Goal: Task Accomplishment & Management: Use online tool/utility

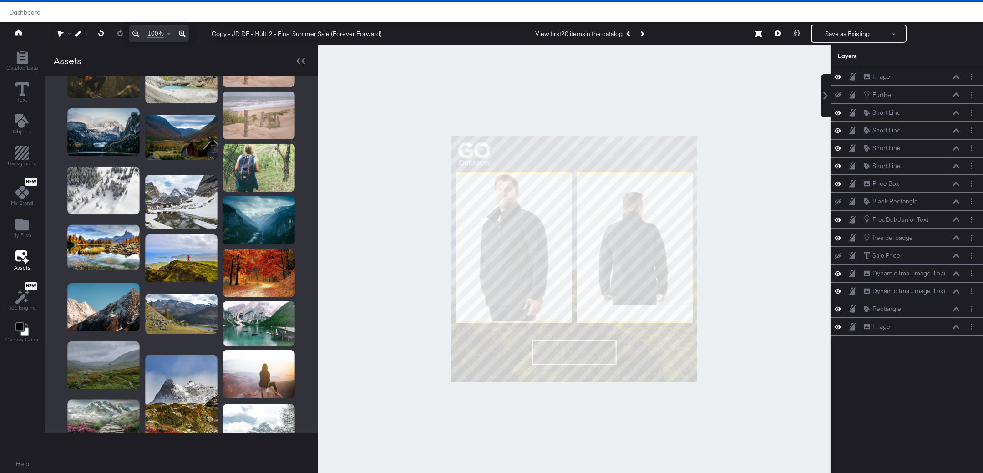
scroll to position [513, 0]
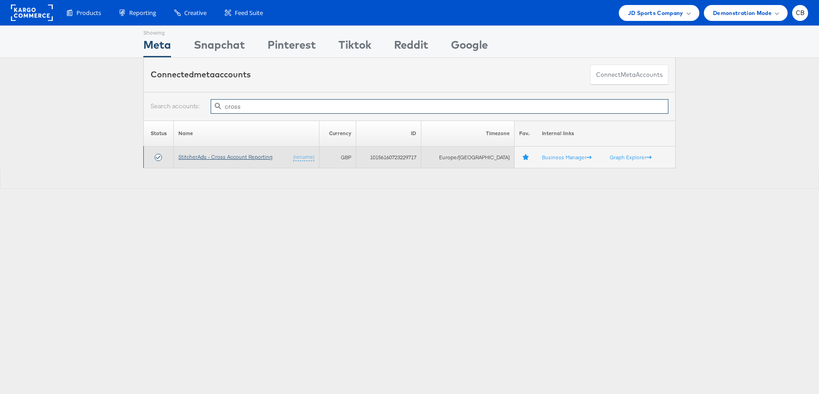
type input "cross"
click at [234, 156] on link "StitcherAds - Cross Account Reporting" at bounding box center [225, 156] width 94 height 7
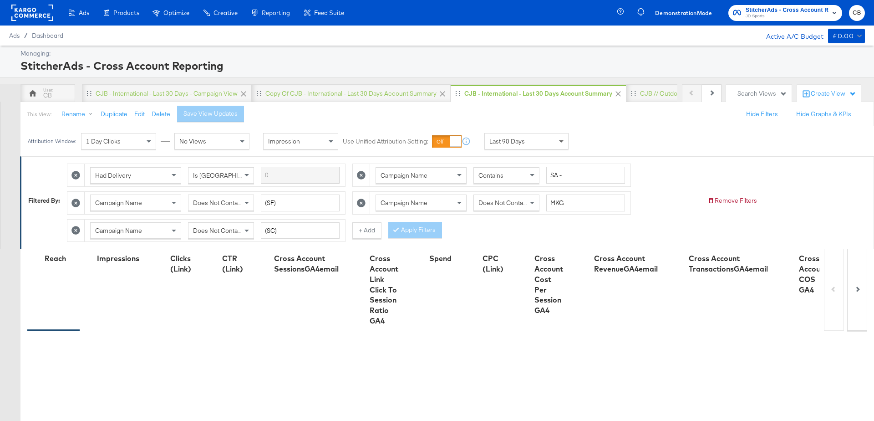
click at [557, 138] on span at bounding box center [562, 140] width 11 height 15
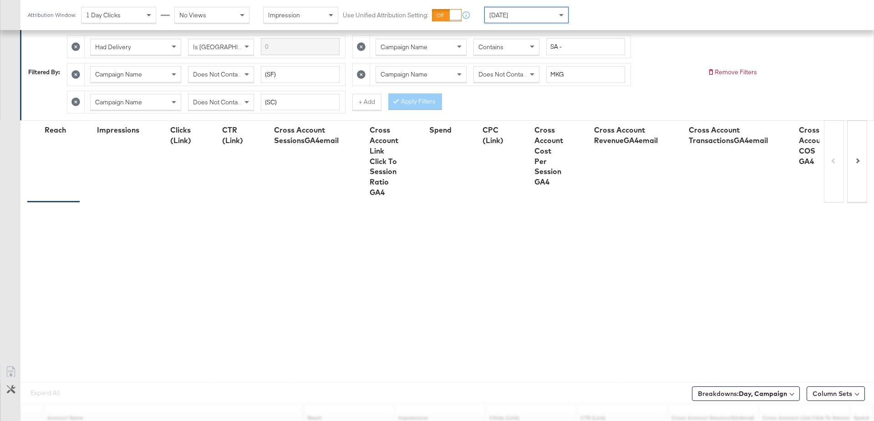
scroll to position [245, 0]
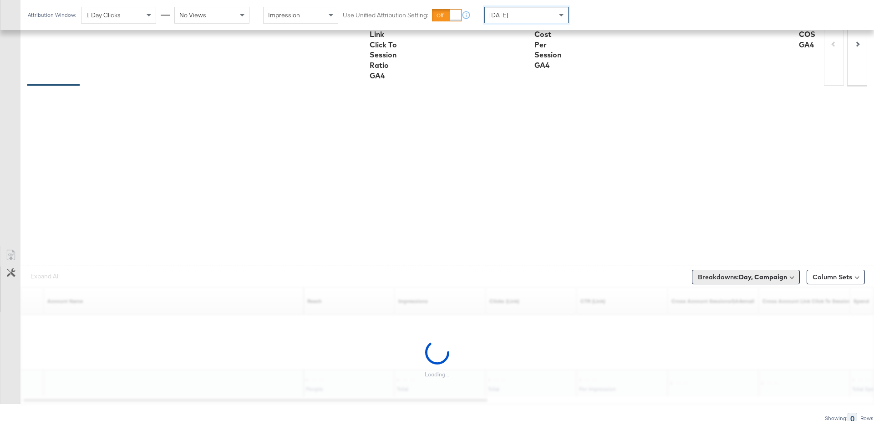
click at [750, 279] on button "Breakdowns: Day, Campaign" at bounding box center [746, 276] width 108 height 15
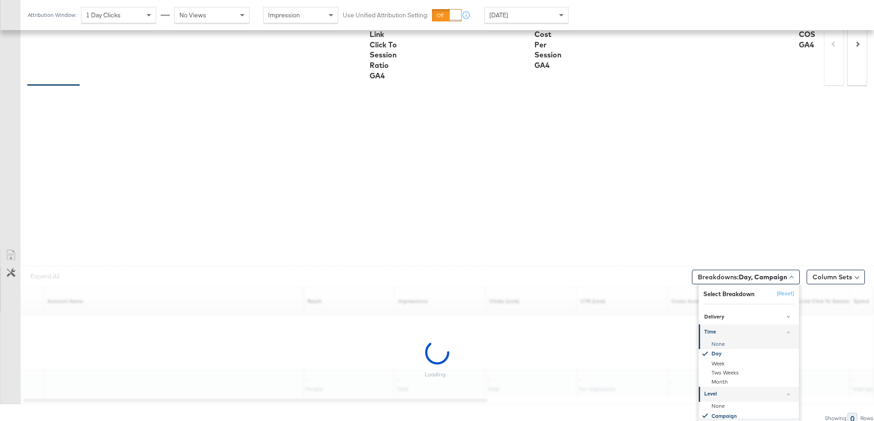
click at [716, 344] on div "None" at bounding box center [749, 343] width 99 height 9
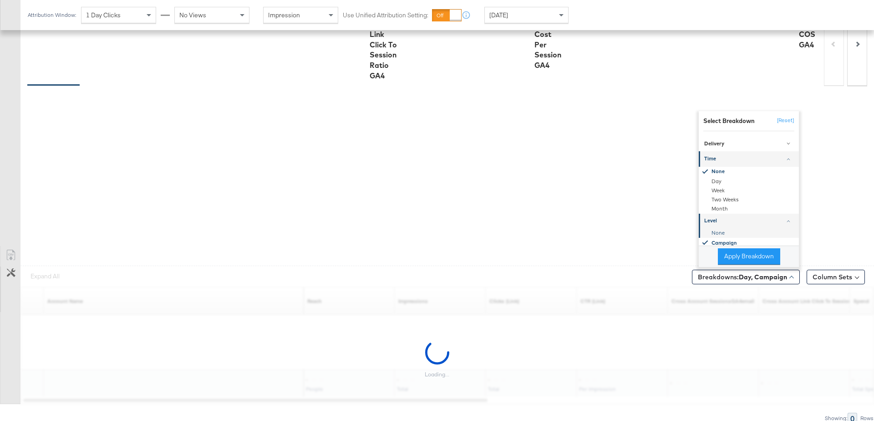
click at [720, 228] on div "None" at bounding box center [749, 232] width 99 height 9
click at [735, 255] on button "Apply Breakdown" at bounding box center [749, 256] width 62 height 16
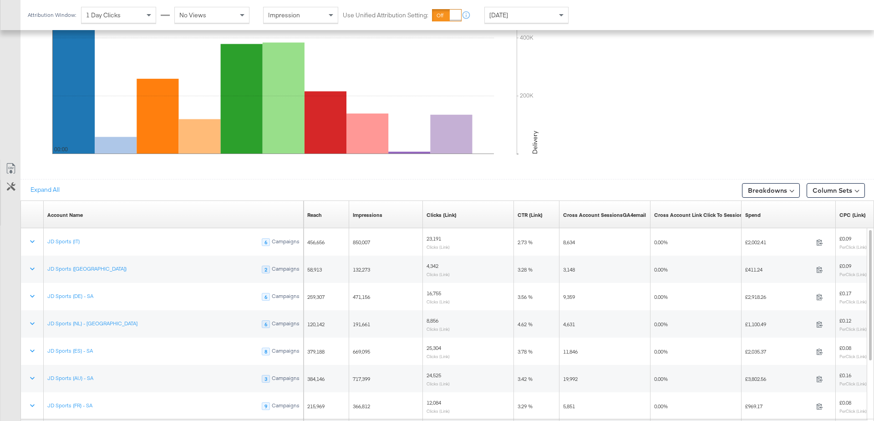
scroll to position [483, 0]
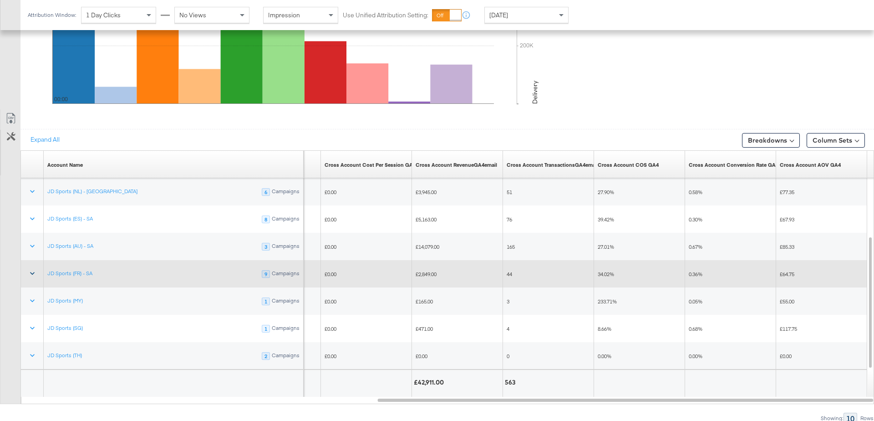
click at [30, 272] on icon at bounding box center [32, 273] width 9 height 9
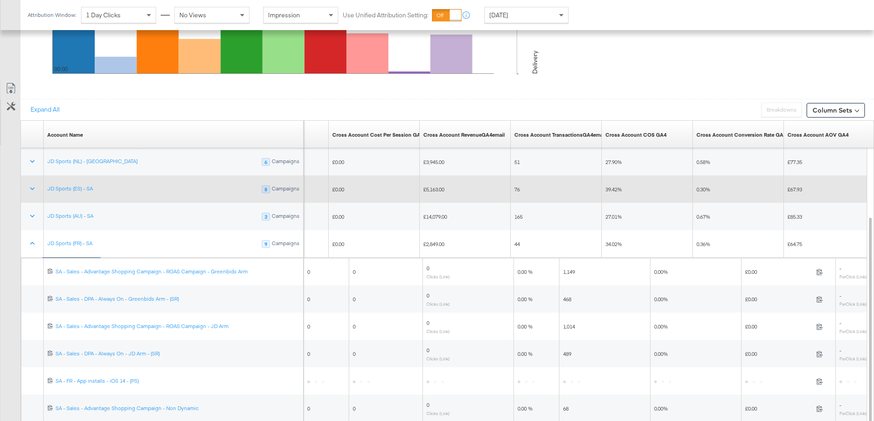
scroll to position [563, 0]
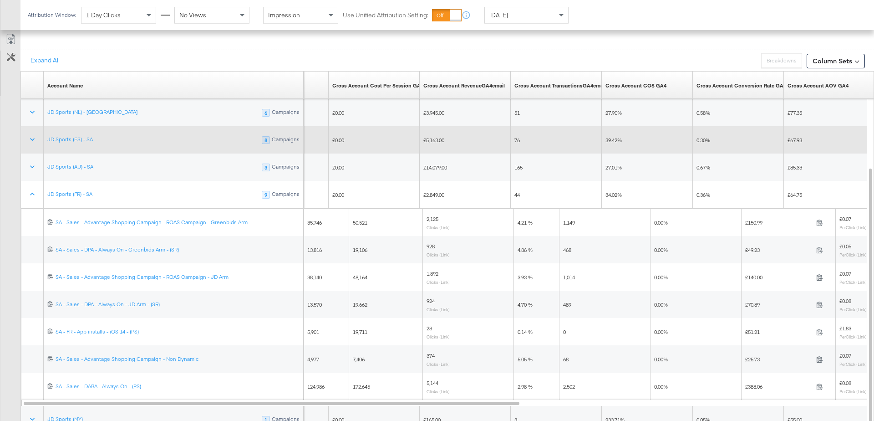
click at [585, 215] on div "1,149" at bounding box center [604, 222] width 91 height 15
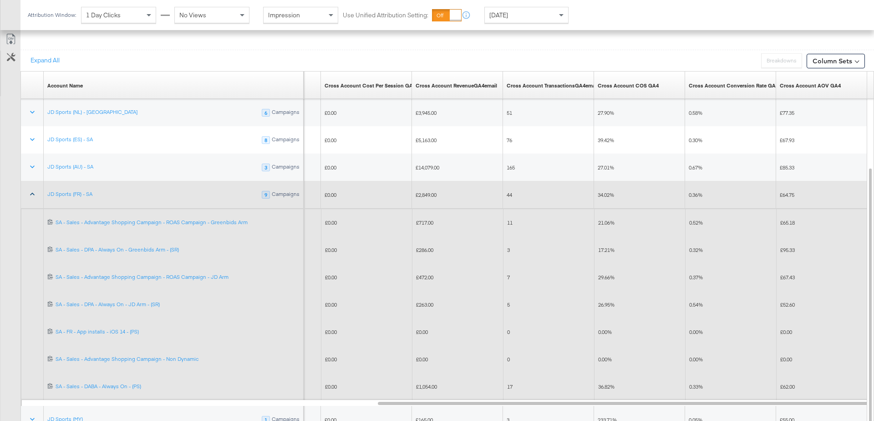
click at [34, 193] on icon at bounding box center [32, 193] width 9 height 9
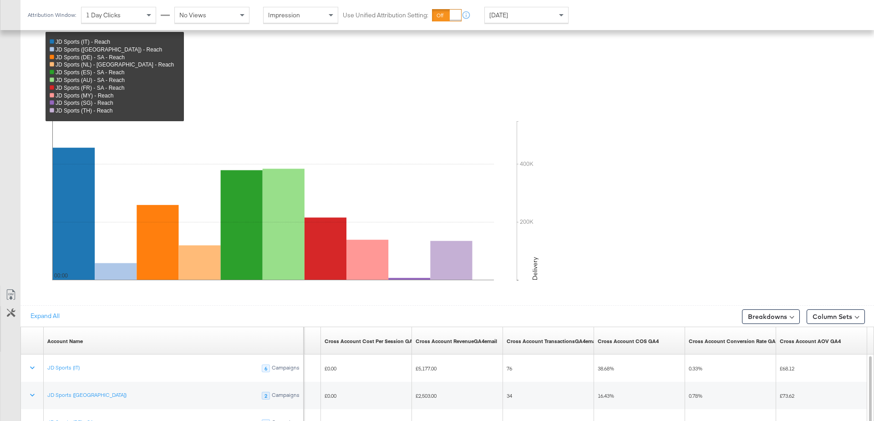
scroll to position [293, 0]
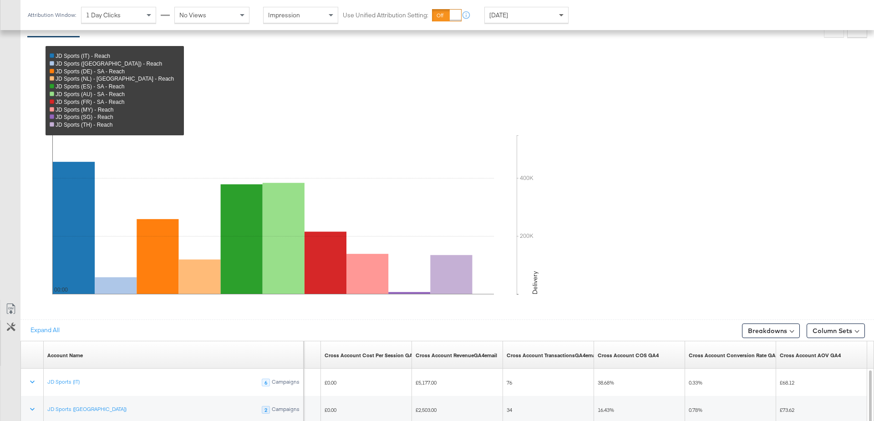
click at [563, 14] on span at bounding box center [562, 14] width 11 height 15
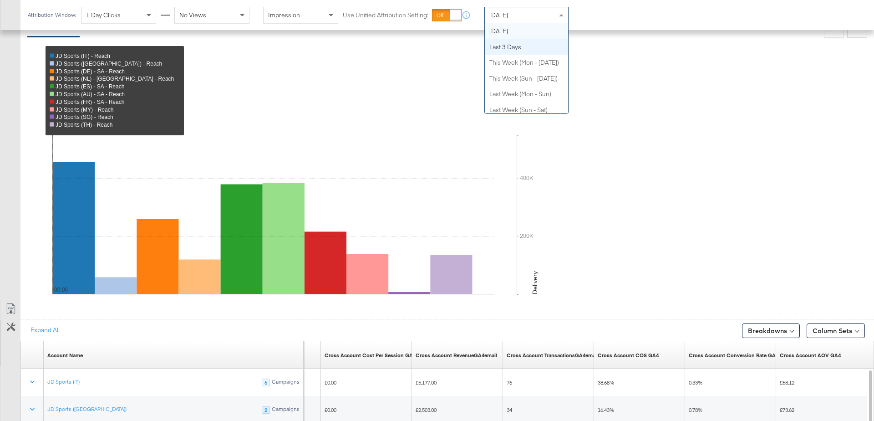
scroll to position [0, 0]
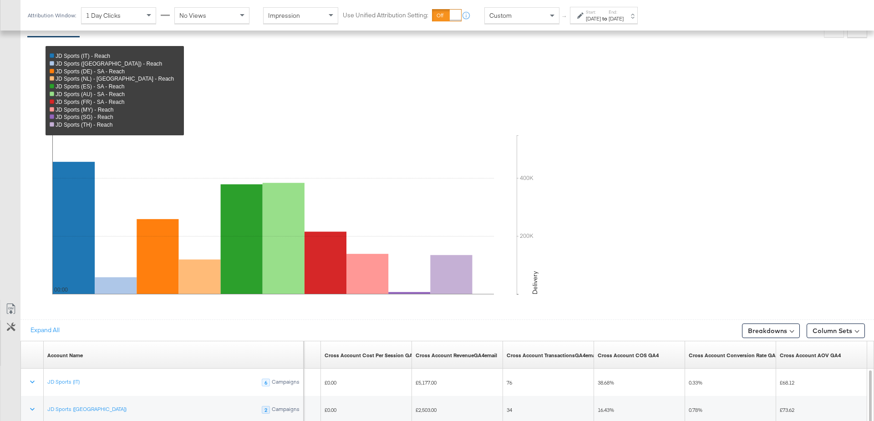
click at [601, 20] on div "Sep 24th 2025" at bounding box center [593, 18] width 15 height 7
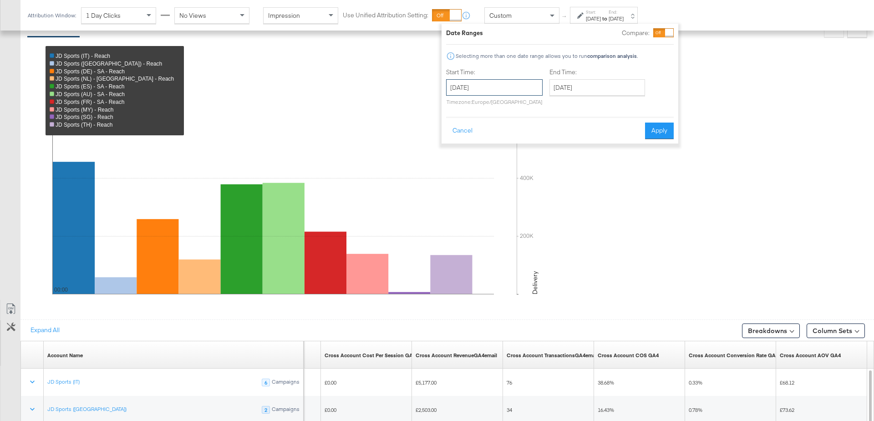
click at [480, 91] on input "September 24th 2025" at bounding box center [494, 87] width 96 height 16
click at [456, 110] on span "‹" at bounding box center [456, 106] width 14 height 14
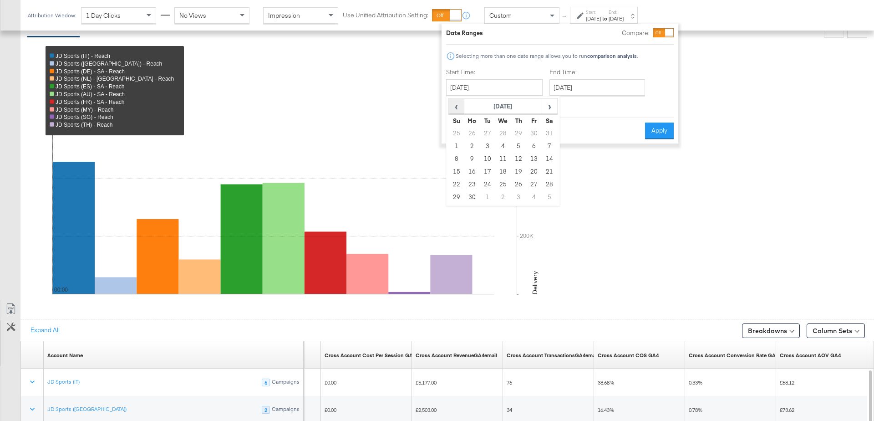
click at [456, 110] on span "‹" at bounding box center [456, 106] width 14 height 14
click at [456, 144] on td "6" at bounding box center [456, 146] width 15 height 13
type input "April 6th 2025"
click at [647, 130] on button "Apply" at bounding box center [655, 130] width 29 height 16
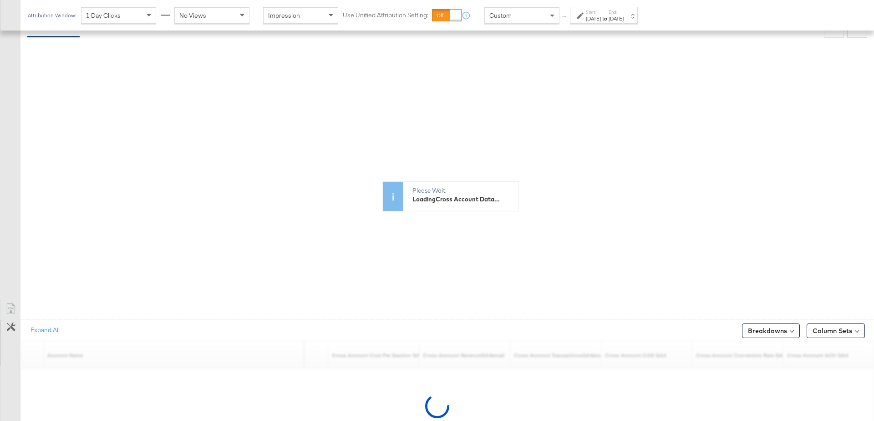
click at [763, 320] on div "Breakdowns" at bounding box center [771, 329] width 58 height 18
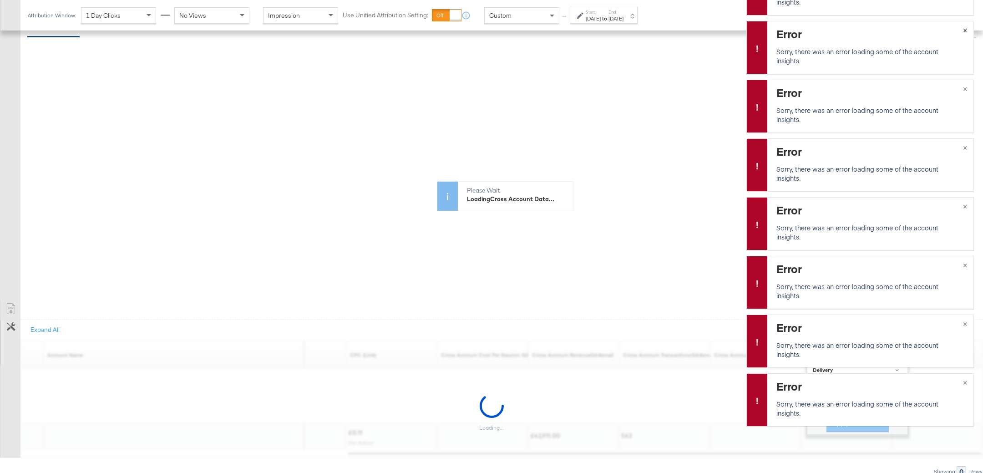
click at [873, 31] on span "×" at bounding box center [965, 29] width 4 height 10
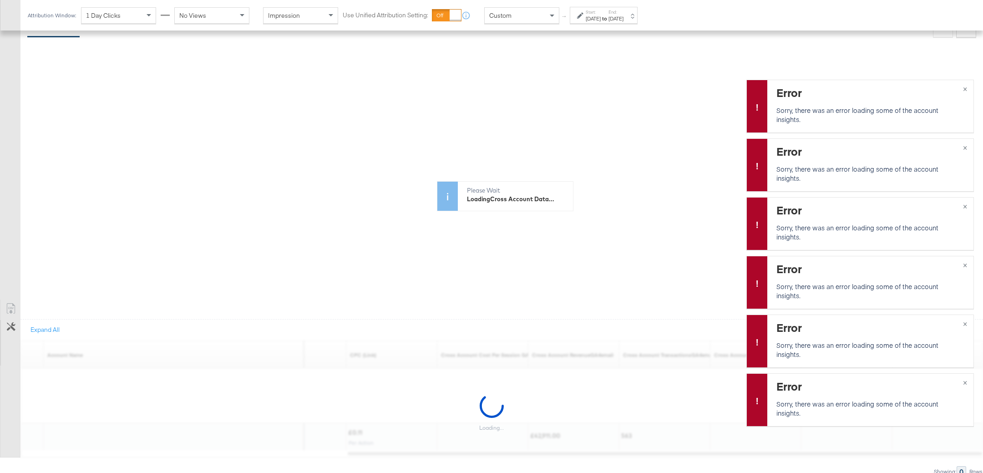
click at [873, 88] on span "×" at bounding box center [965, 88] width 4 height 10
click at [873, 151] on span "×" at bounding box center [965, 147] width 4 height 10
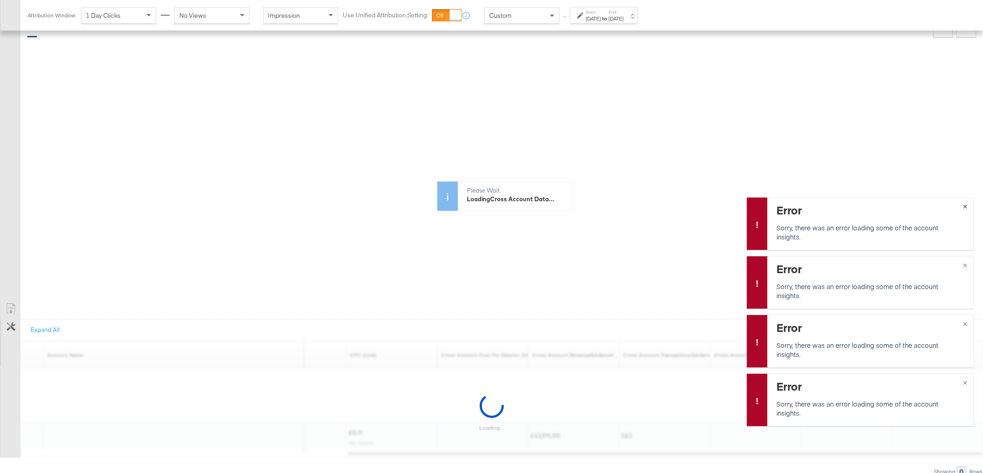
click at [873, 209] on span "×" at bounding box center [965, 205] width 4 height 10
click at [873, 269] on button "×" at bounding box center [965, 264] width 17 height 16
click at [873, 321] on span "×" at bounding box center [965, 323] width 4 height 10
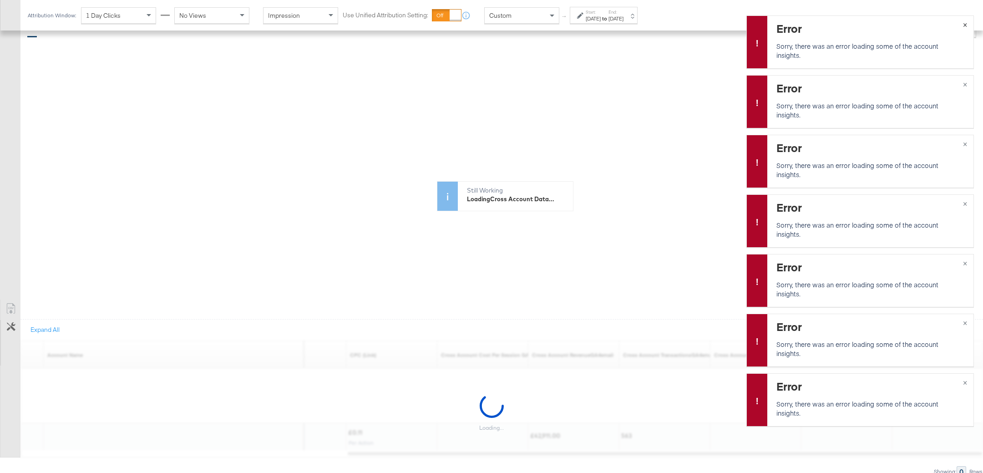
click at [873, 22] on span "×" at bounding box center [965, 24] width 4 height 10
click at [873, 86] on span "×" at bounding box center [965, 83] width 4 height 10
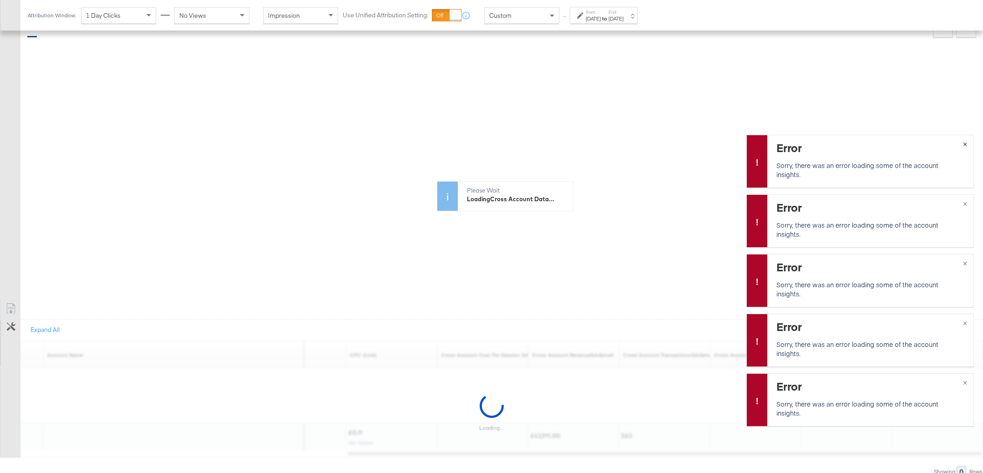
click at [873, 144] on span "×" at bounding box center [965, 143] width 4 height 10
click at [873, 204] on span "×" at bounding box center [965, 203] width 4 height 10
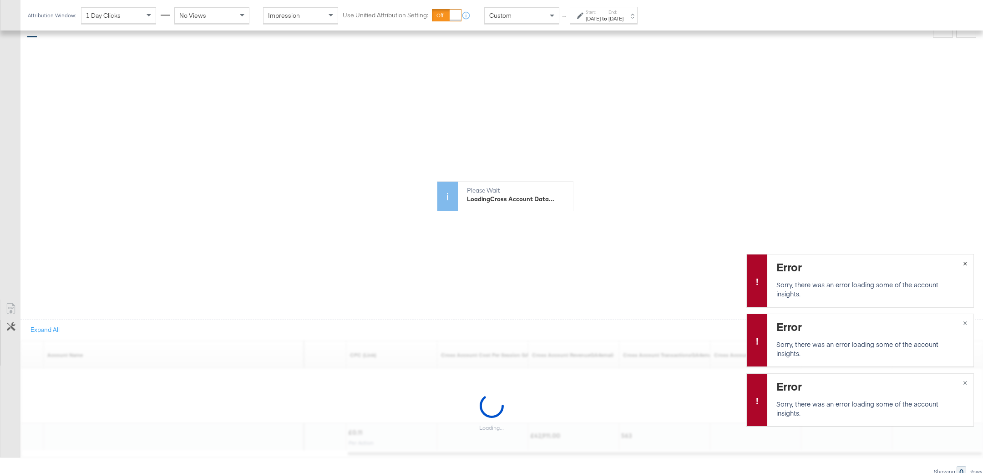
click at [873, 263] on span "×" at bounding box center [965, 262] width 4 height 10
click at [873, 322] on span "×" at bounding box center [965, 322] width 4 height 10
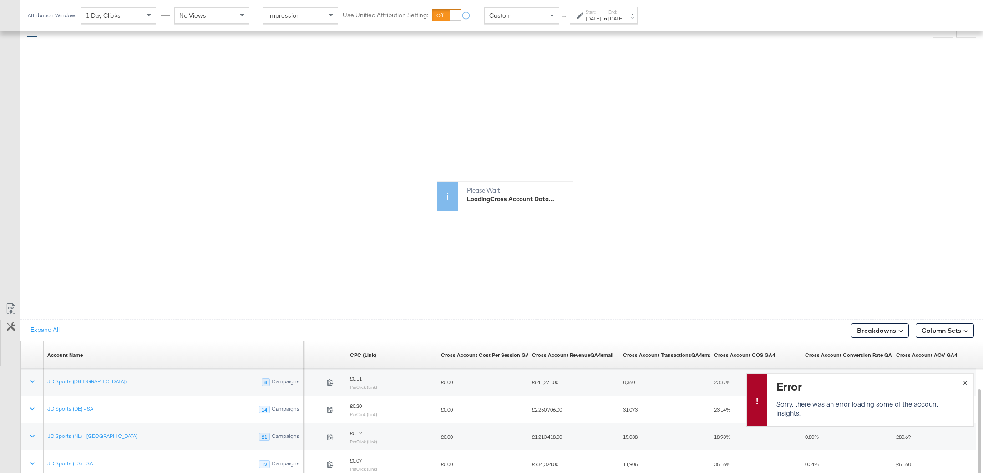
click at [873, 383] on span "×" at bounding box center [965, 381] width 4 height 10
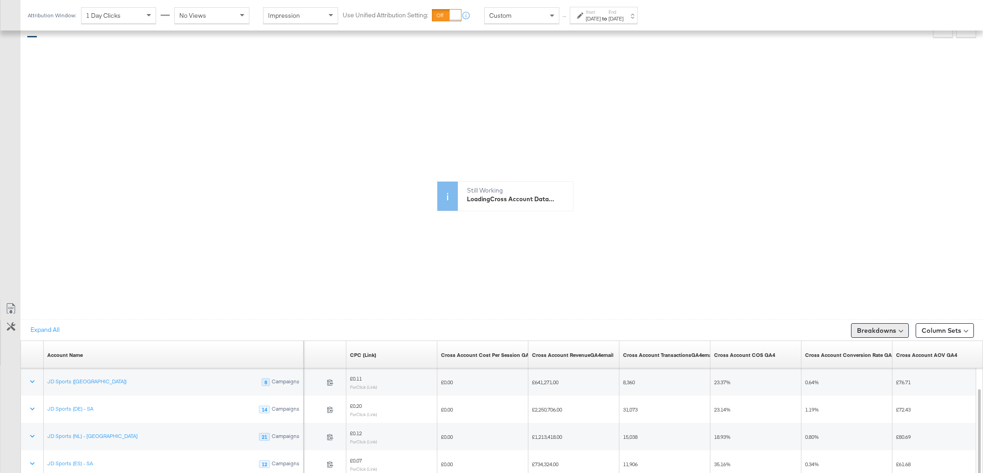
click at [873, 324] on button "Breakdowns" at bounding box center [880, 330] width 58 height 15
click at [828, 382] on div "Time" at bounding box center [858, 385] width 91 height 7
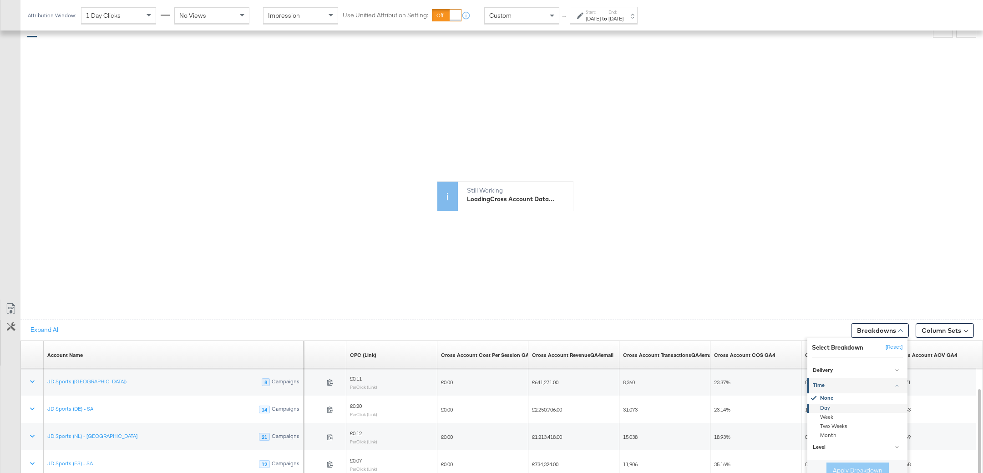
click at [831, 405] on div "Day" at bounding box center [858, 408] width 99 height 9
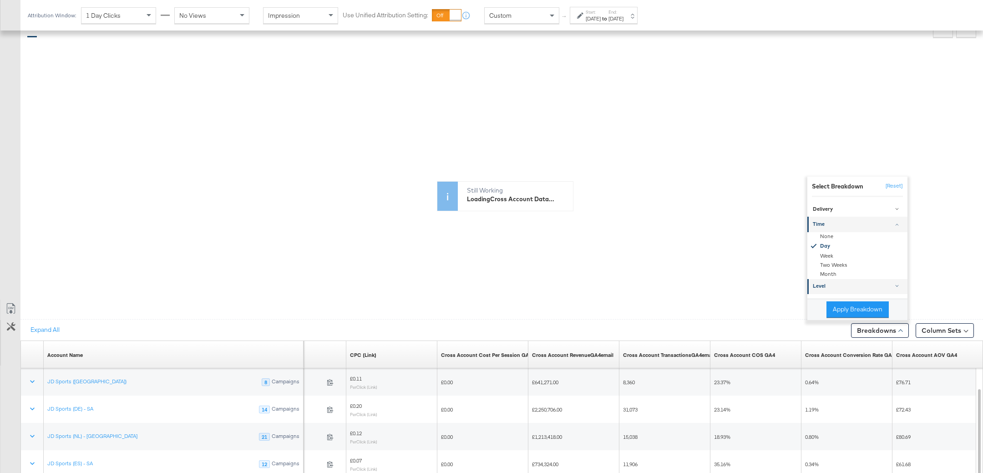
click at [837, 283] on div "Level" at bounding box center [858, 286] width 91 height 7
click at [831, 258] on div "Campaign" at bounding box center [858, 262] width 99 height 9
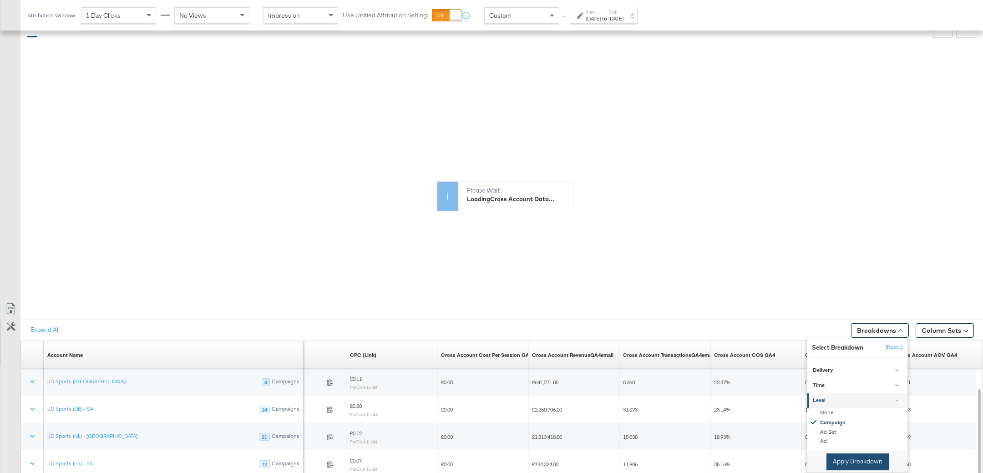
click at [842, 420] on button "Apply Breakdown" at bounding box center [857, 461] width 62 height 16
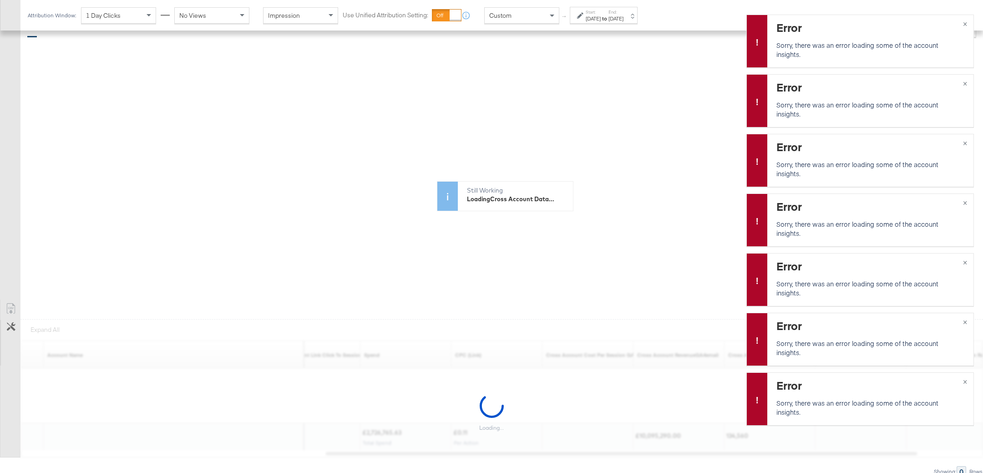
scroll to position [234, 0]
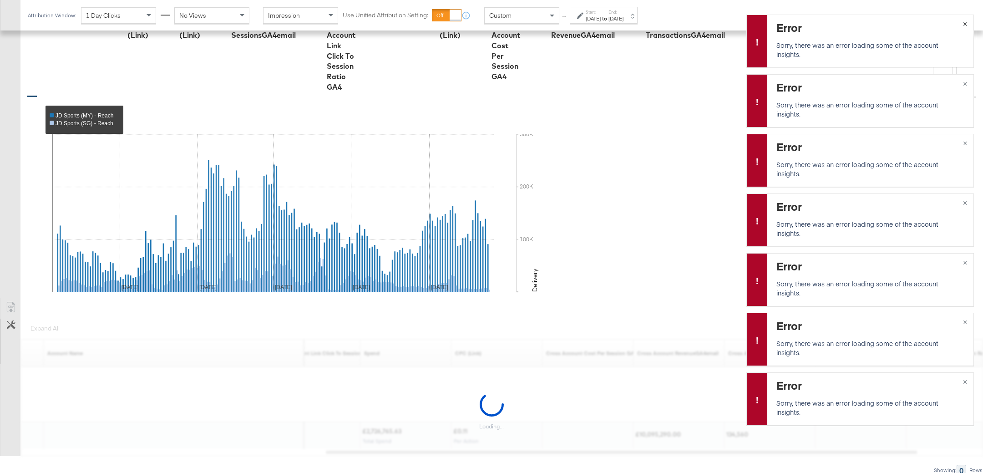
click at [873, 25] on span "×" at bounding box center [965, 23] width 4 height 10
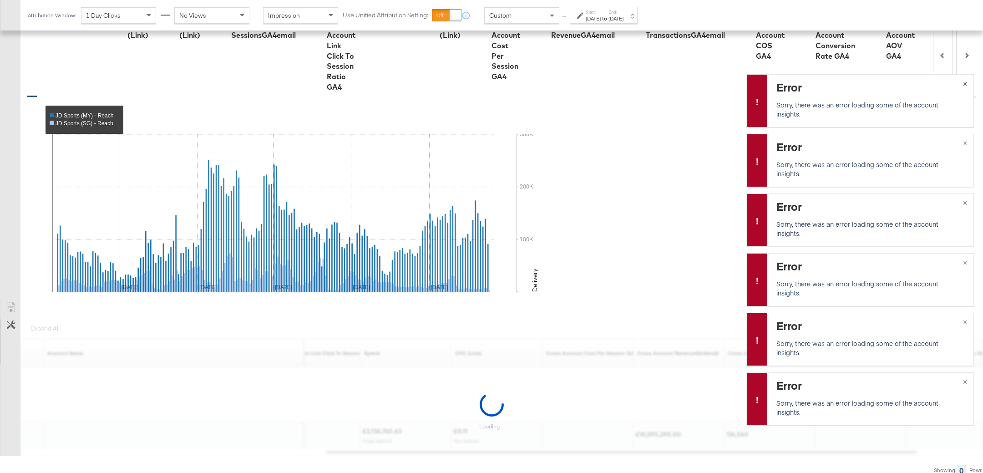
click at [873, 83] on span "×" at bounding box center [965, 82] width 4 height 10
click at [873, 144] on span "×" at bounding box center [965, 142] width 4 height 10
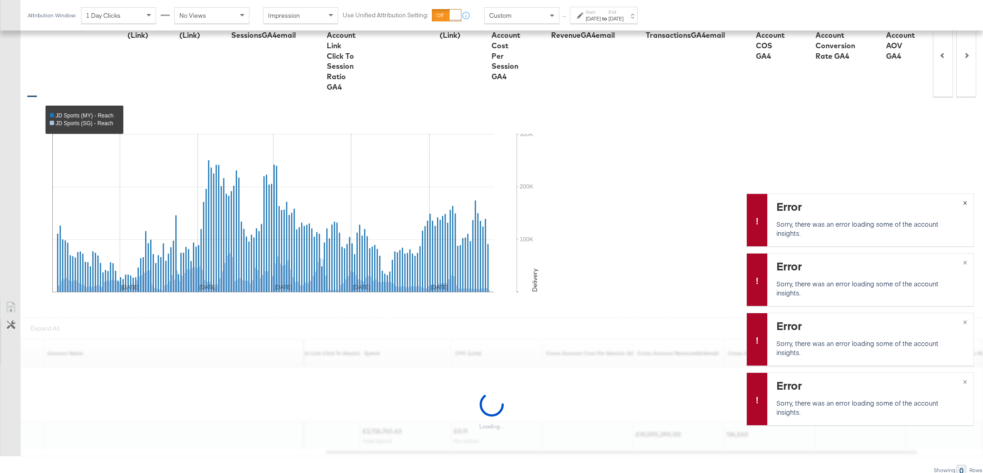
click at [873, 202] on span "×" at bounding box center [965, 202] width 4 height 10
click at [873, 264] on span "×" at bounding box center [965, 261] width 4 height 10
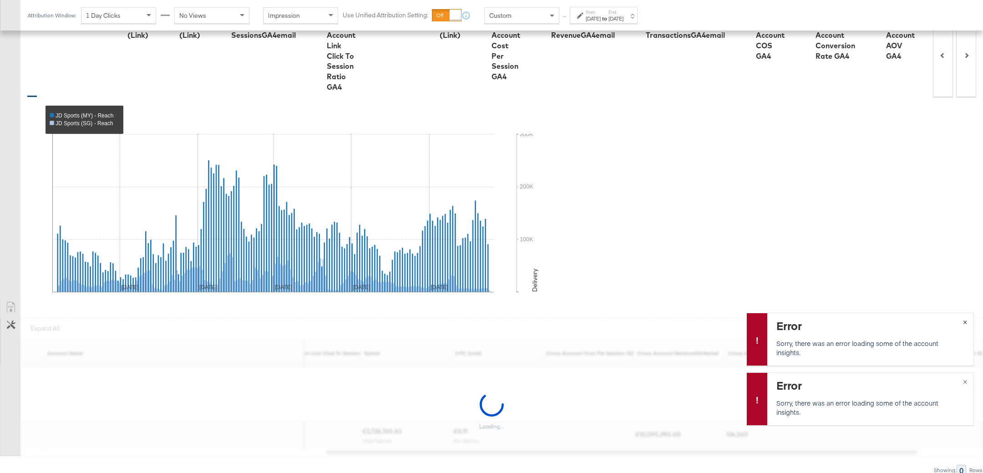
click at [873, 322] on span "×" at bounding box center [965, 321] width 4 height 10
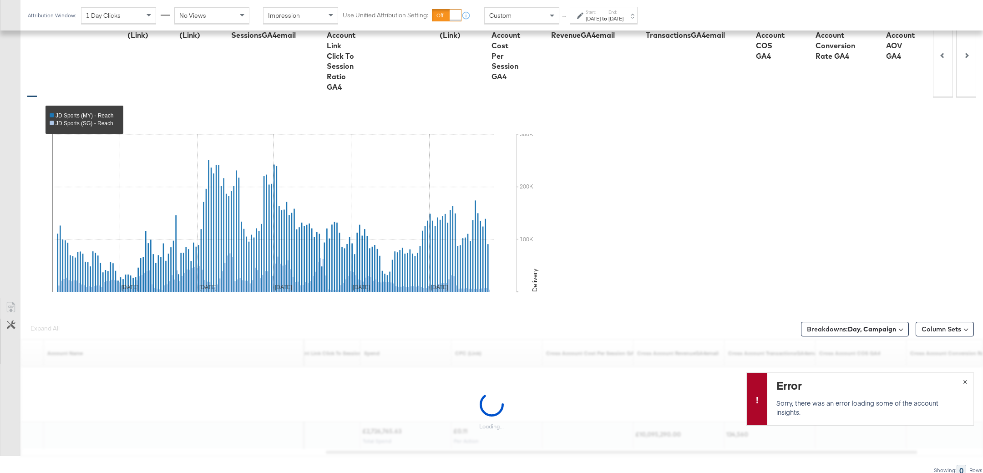
click at [873, 383] on span "×" at bounding box center [965, 380] width 4 height 10
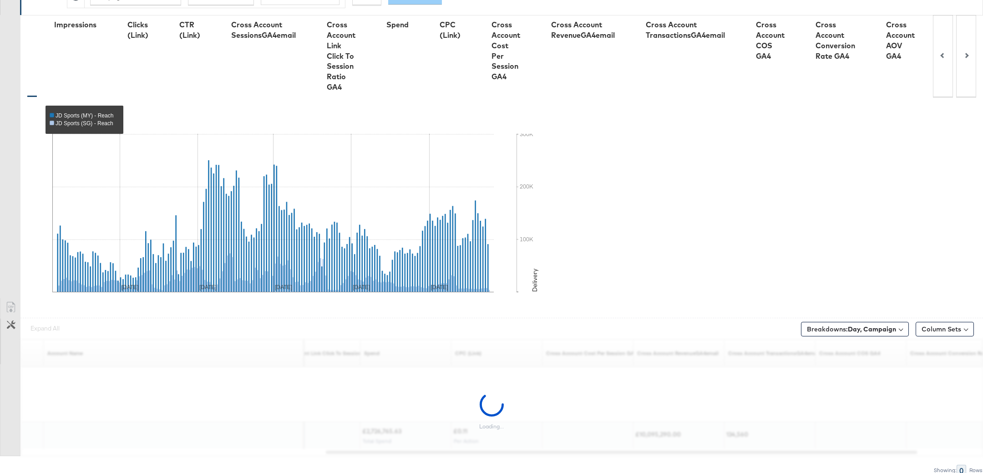
scroll to position [0, 0]
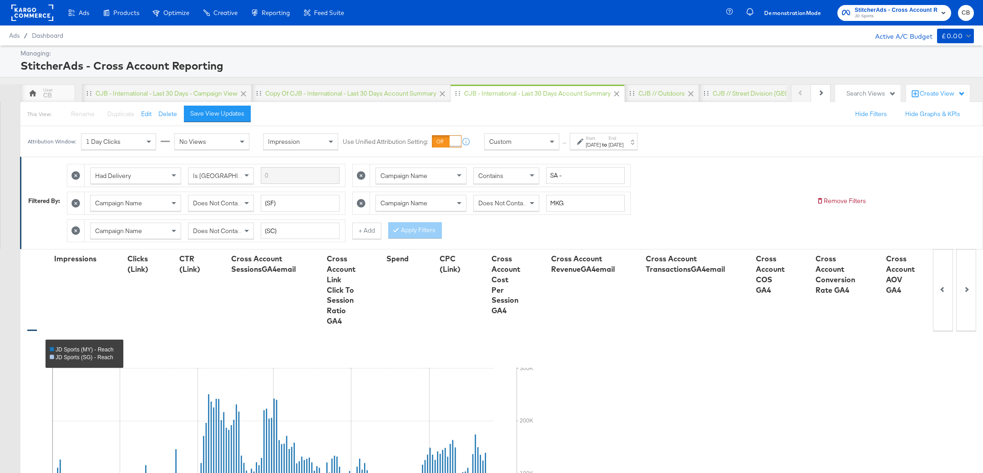
click at [37, 11] on rect at bounding box center [32, 13] width 42 height 16
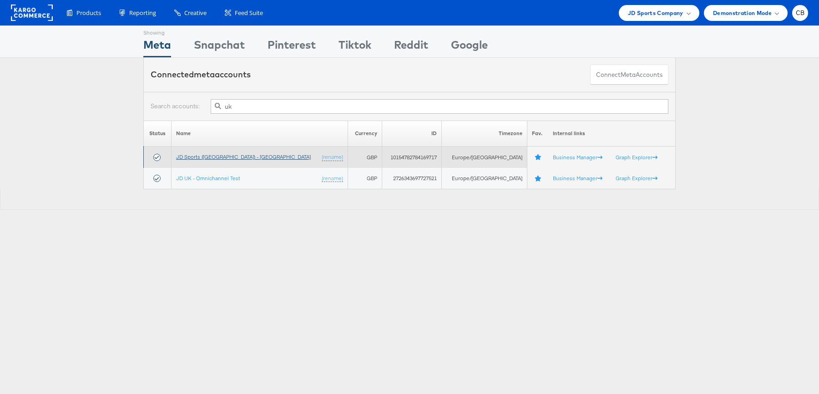
type input "uk"
click at [214, 157] on link "JD Sports (UK) - SA" at bounding box center [243, 156] width 135 height 7
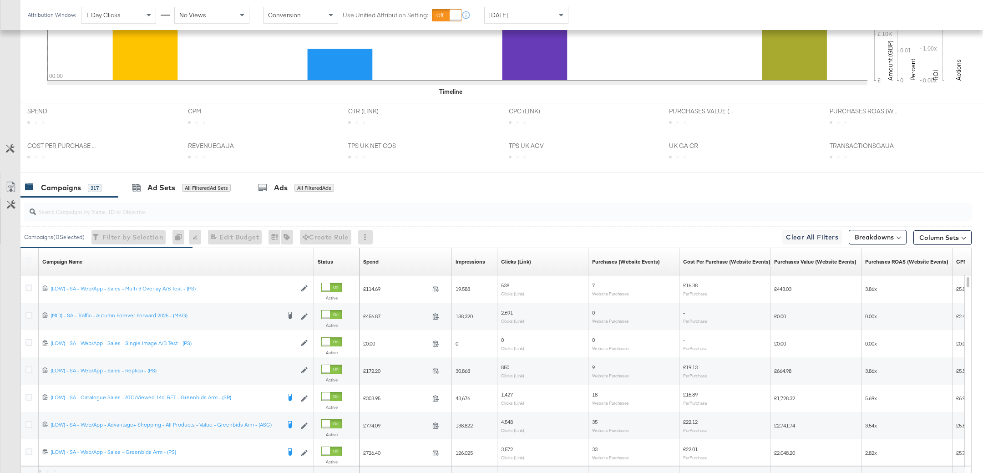
scroll to position [325, 0]
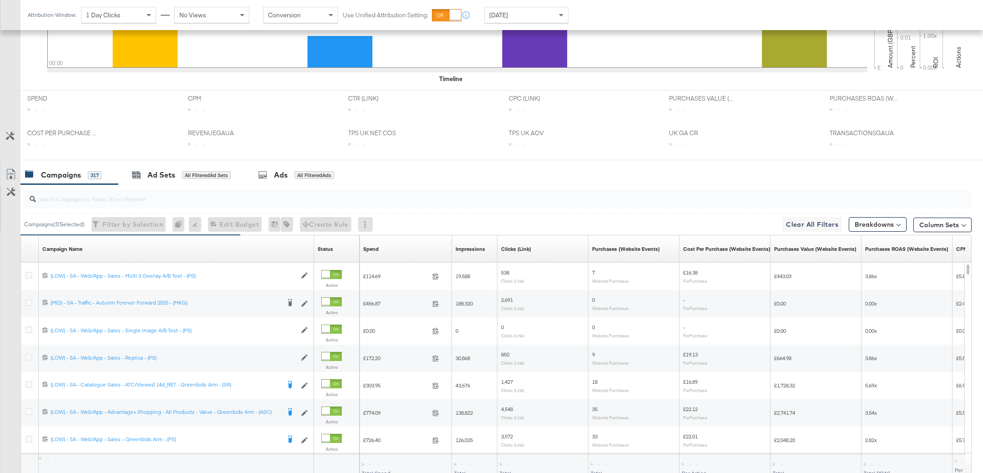
click at [114, 198] on input "search" at bounding box center [460, 195] width 848 height 18
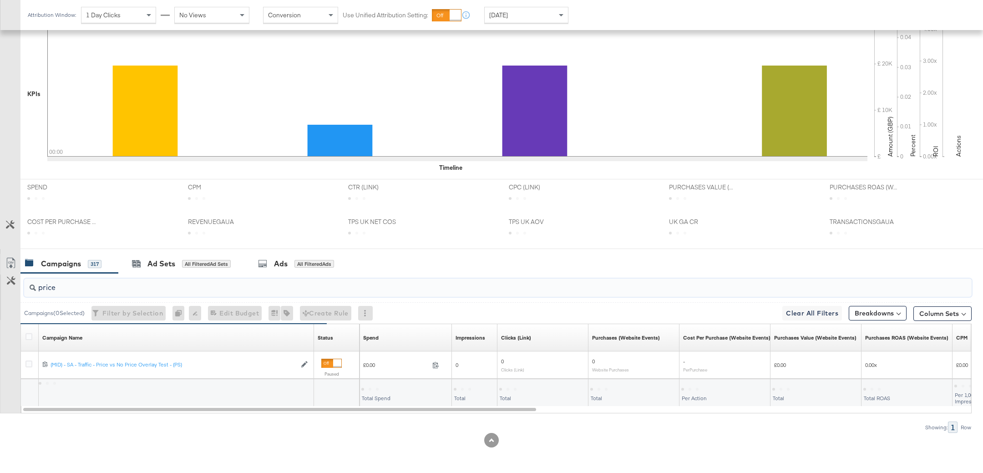
scroll to position [235, 0]
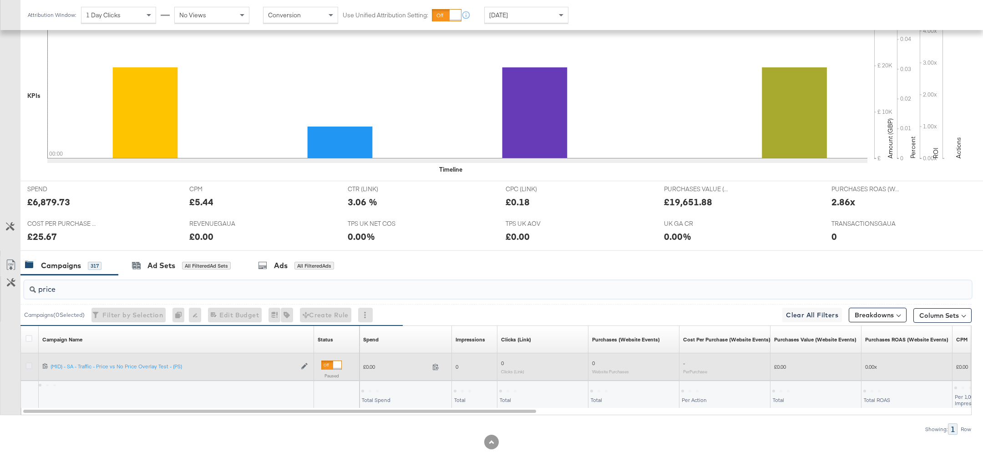
type input "price"
click at [26, 365] on icon at bounding box center [28, 365] width 7 height 7
click at [0, 0] on input "checkbox" at bounding box center [0, 0] width 0 height 0
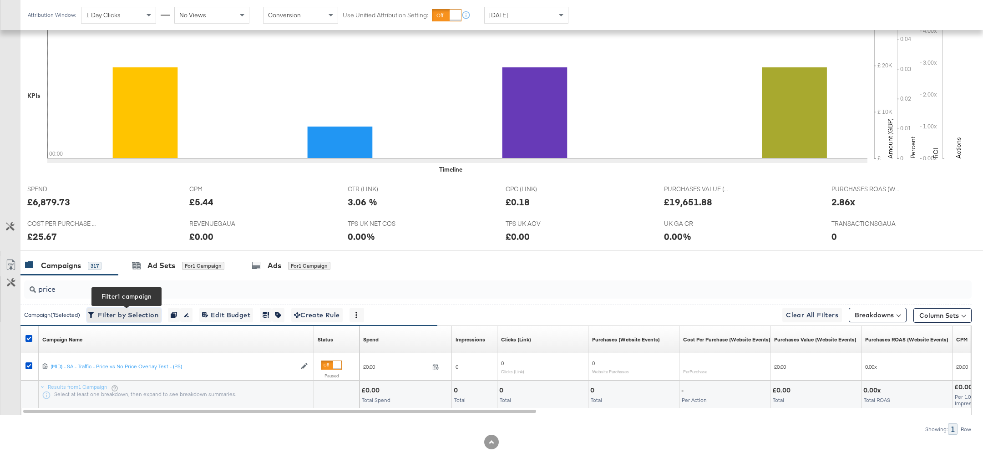
click at [127, 311] on span "Filter by Selection Filter 1 campaign" at bounding box center [124, 314] width 69 height 11
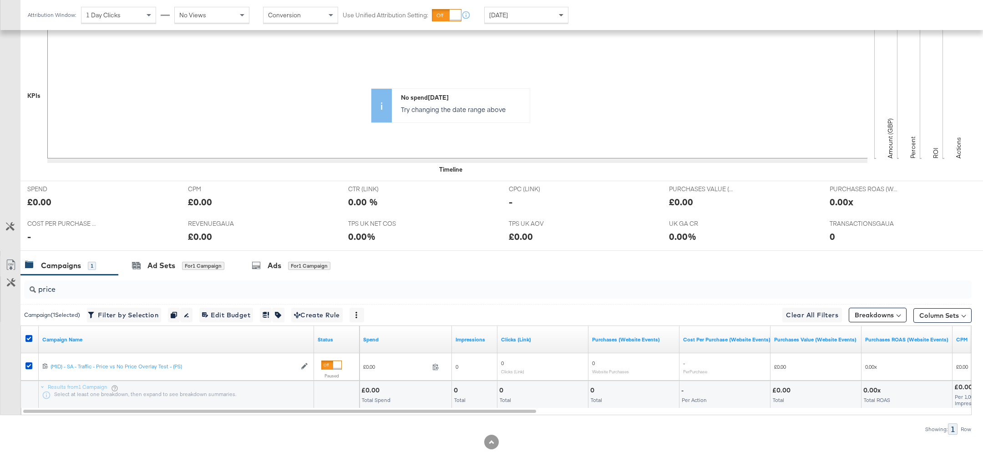
click at [558, 9] on span at bounding box center [562, 14] width 11 height 15
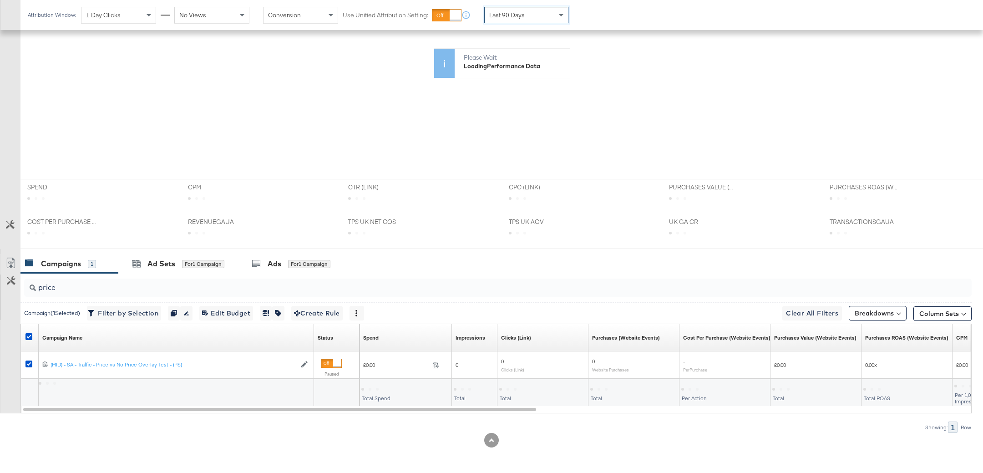
scroll to position [228, 0]
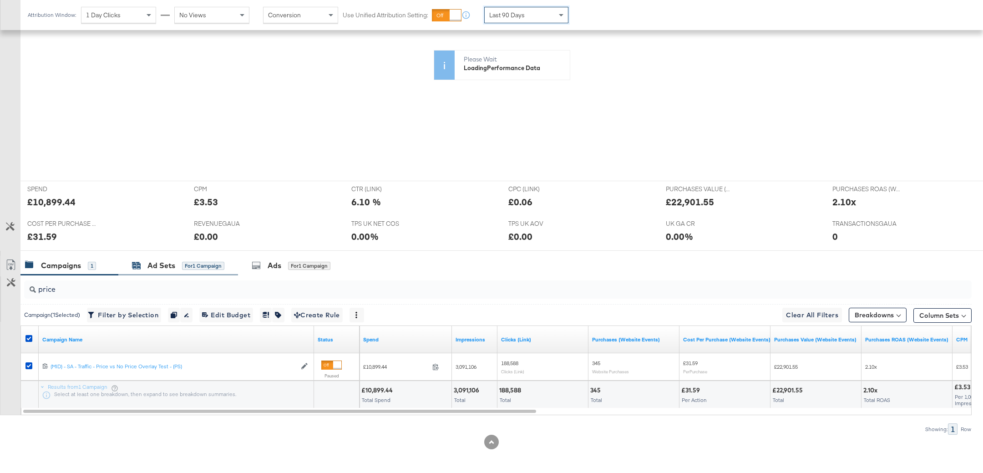
click at [164, 264] on div "Ad Sets" at bounding box center [161, 265] width 28 height 10
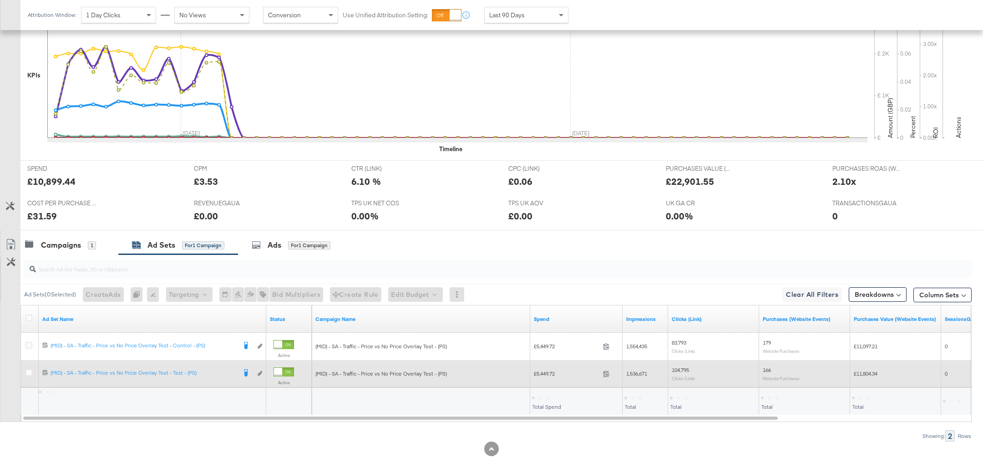
scroll to position [262, 0]
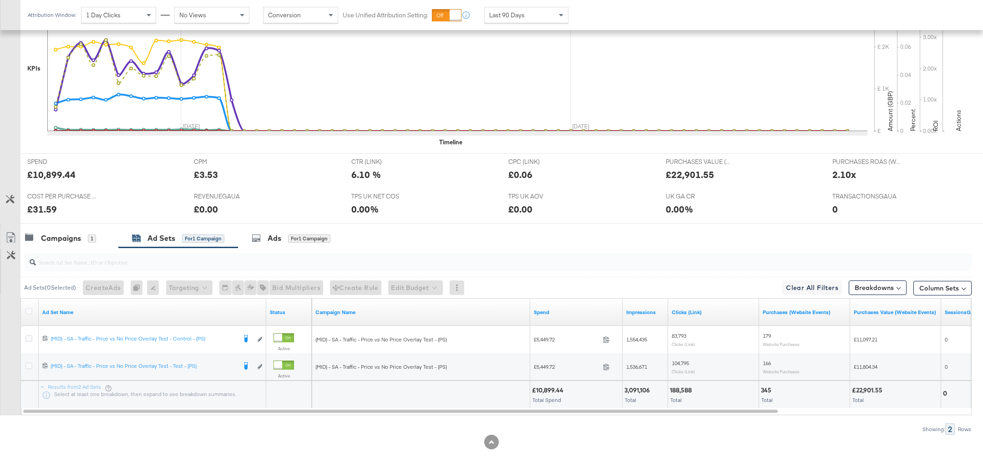
click at [553, 14] on div "Last 90 Days" at bounding box center [526, 14] width 83 height 15
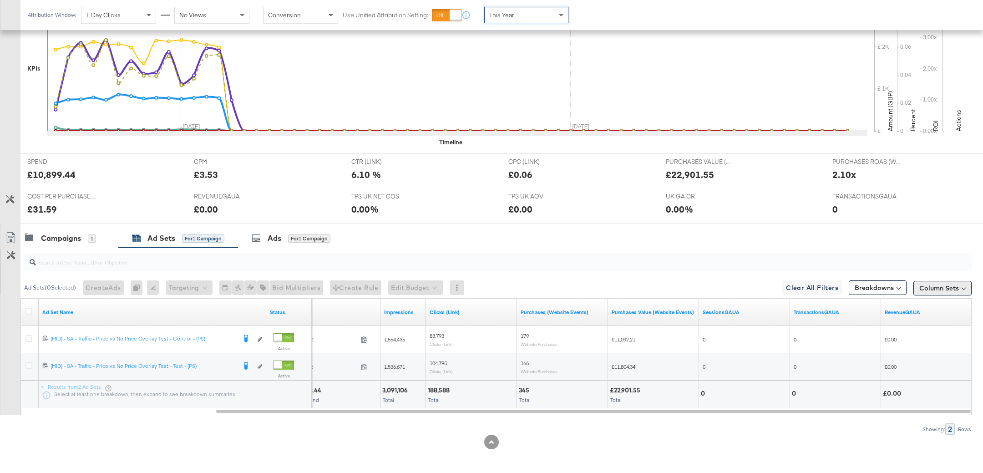
click at [957, 288] on button "Column Sets" at bounding box center [942, 288] width 58 height 15
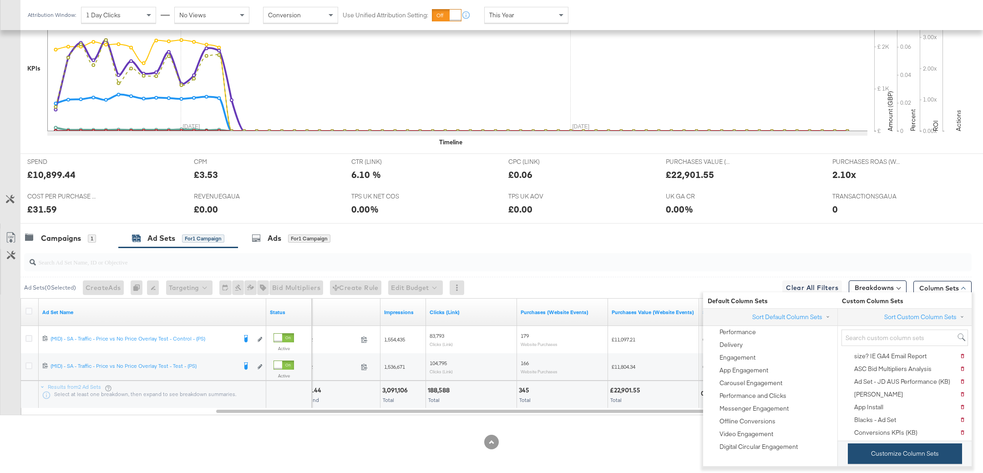
click at [859, 446] on button "Customize Column Sets" at bounding box center [905, 453] width 114 height 20
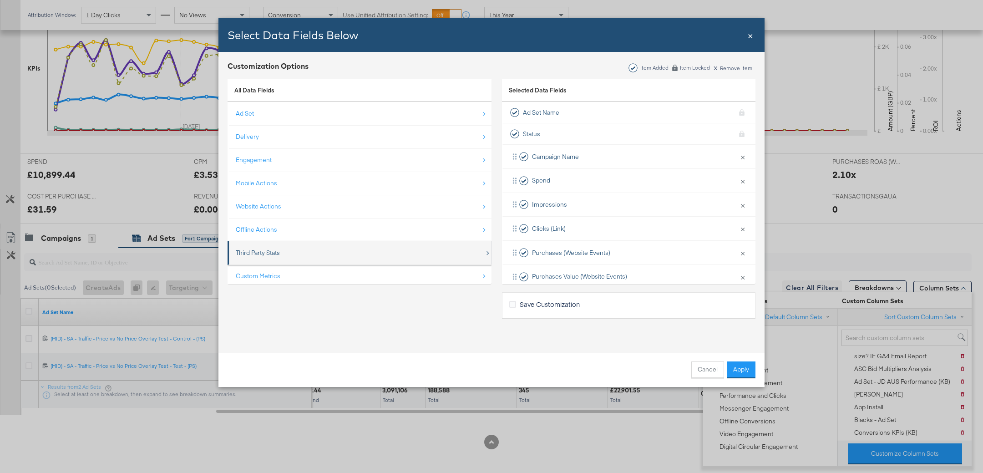
click at [293, 255] on div "Third Party Stats" at bounding box center [360, 252] width 249 height 19
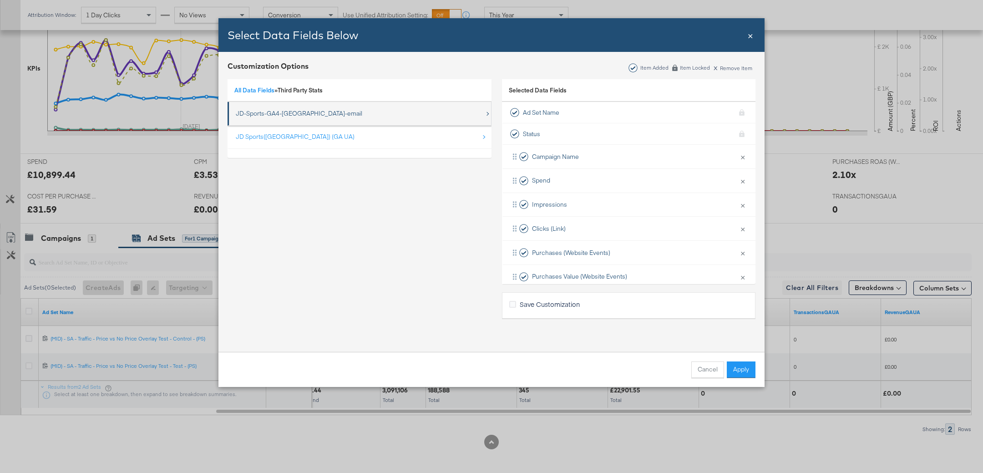
click at [313, 109] on div "JD-Sports-GA4-UK-email" at bounding box center [360, 113] width 249 height 19
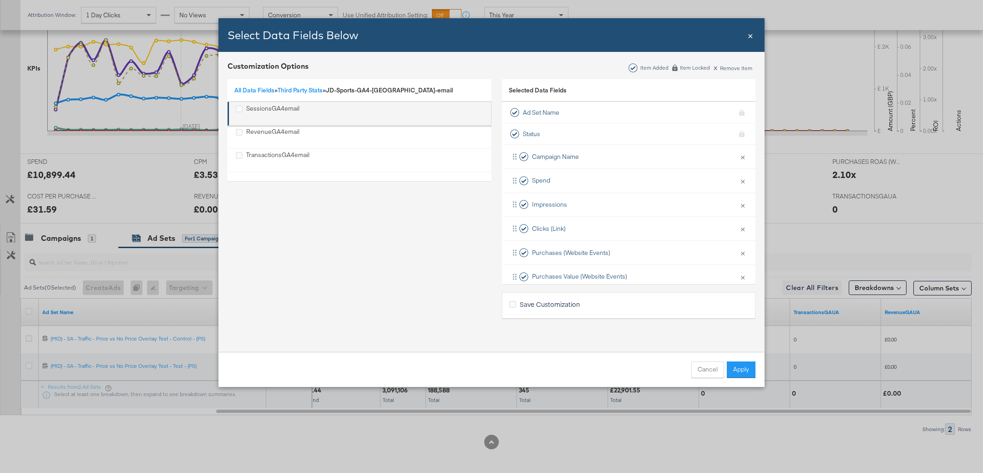
click at [279, 111] on div "SessionsGA4email" at bounding box center [272, 113] width 53 height 19
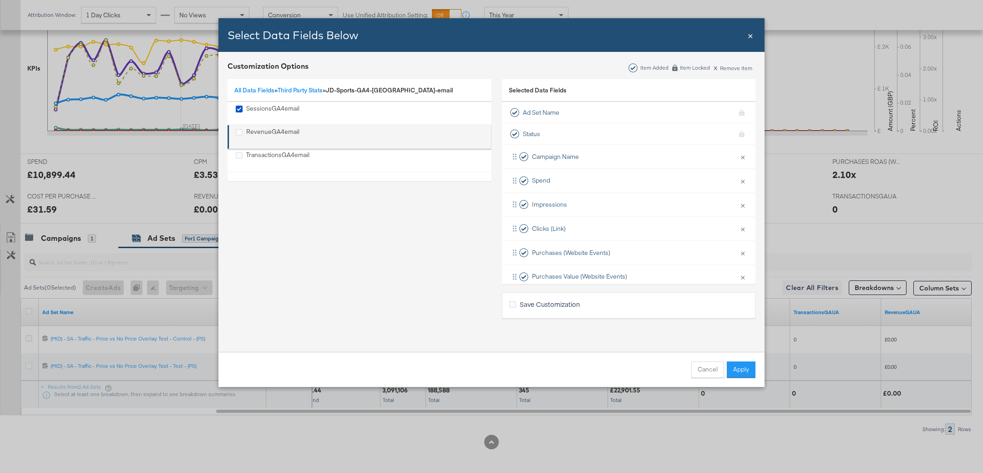
click at [278, 130] on div "RevenueGA4email" at bounding box center [272, 136] width 53 height 19
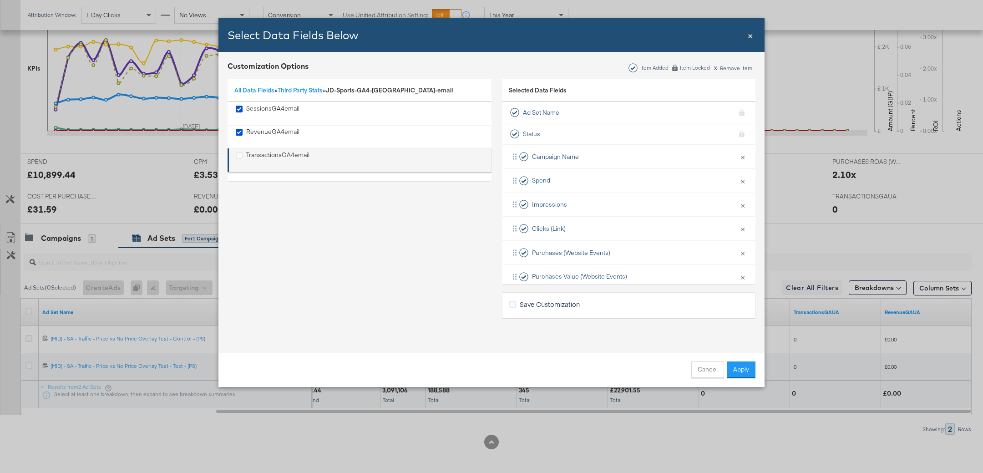
click at [278, 154] on div "TransactionsGA4email" at bounding box center [277, 160] width 63 height 19
click at [304, 90] on link "Third Party Stats" at bounding box center [300, 90] width 45 height 8
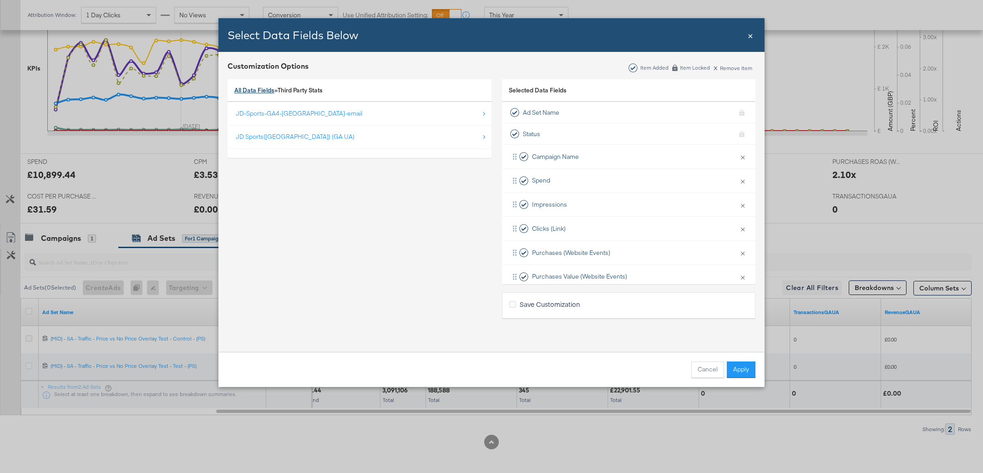
click at [257, 91] on link "All Data Fields" at bounding box center [254, 90] width 40 height 8
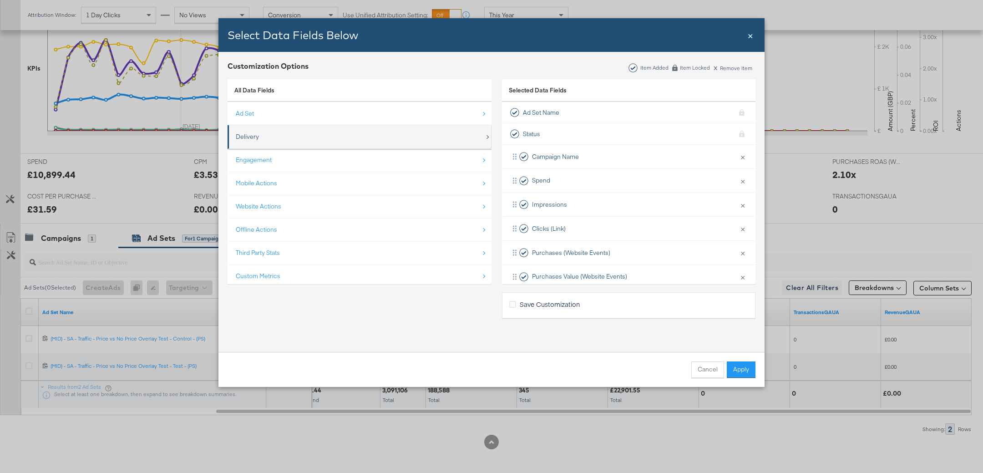
click at [294, 137] on div "Delivery" at bounding box center [360, 136] width 249 height 19
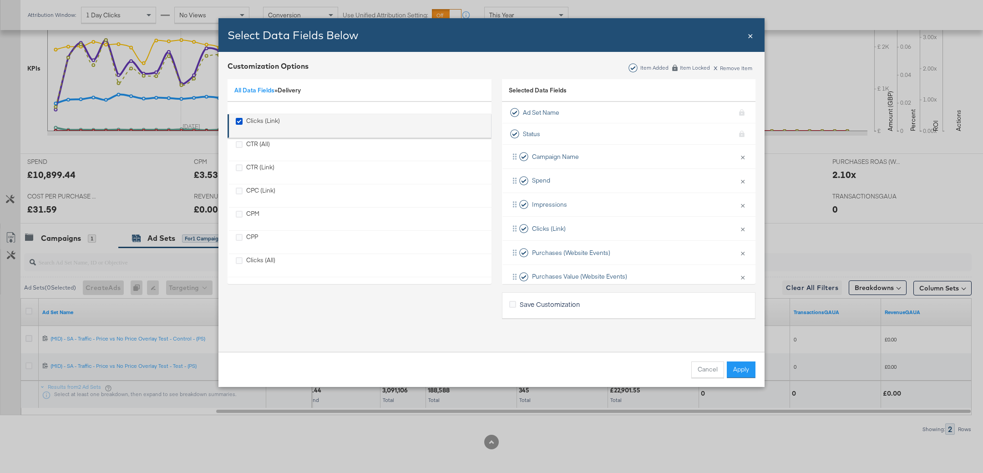
scroll to position [81, 0]
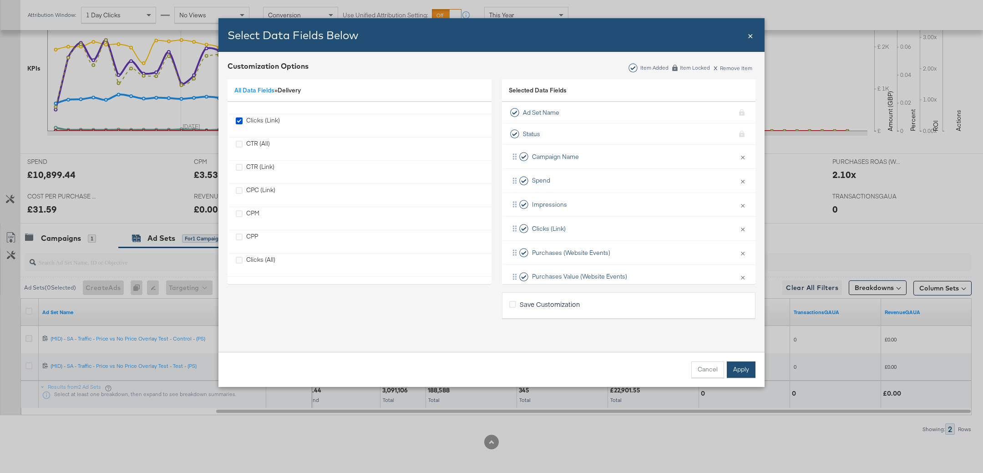
click at [734, 374] on button "Apply" at bounding box center [741, 369] width 29 height 16
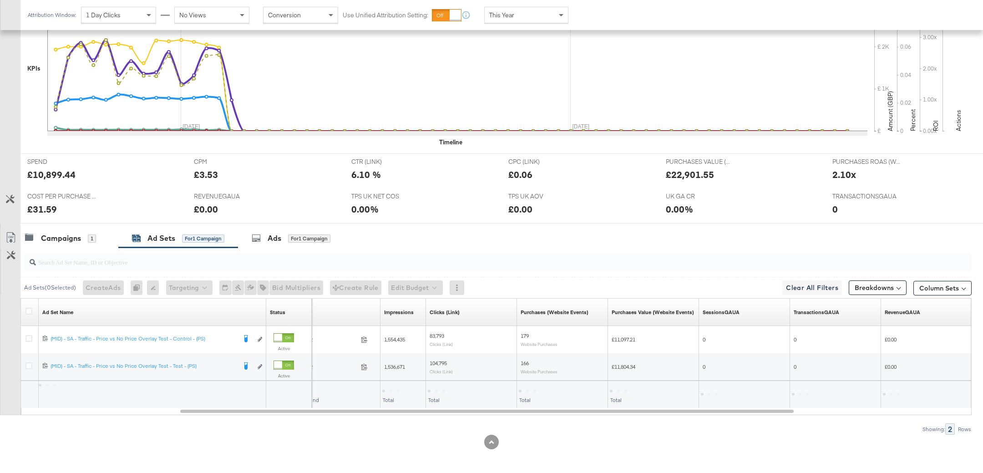
scroll to position [12, 0]
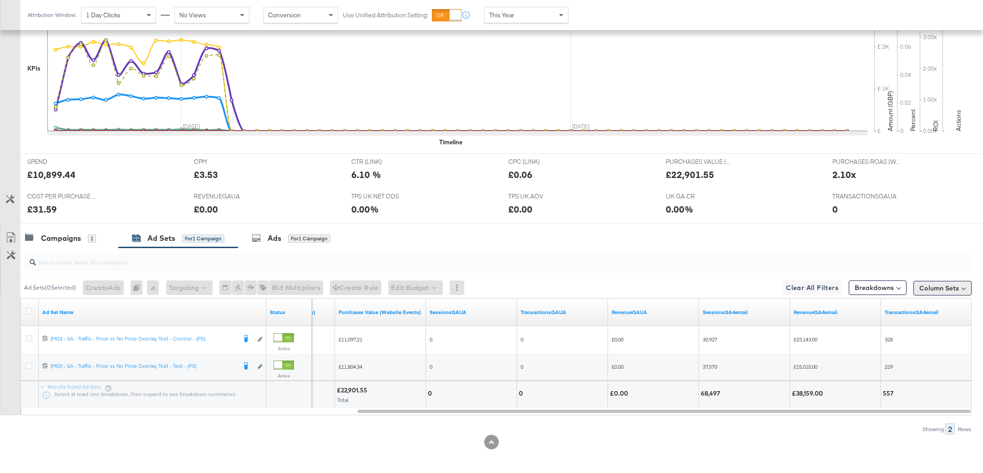
click at [944, 284] on button "Column Sets" at bounding box center [942, 288] width 58 height 15
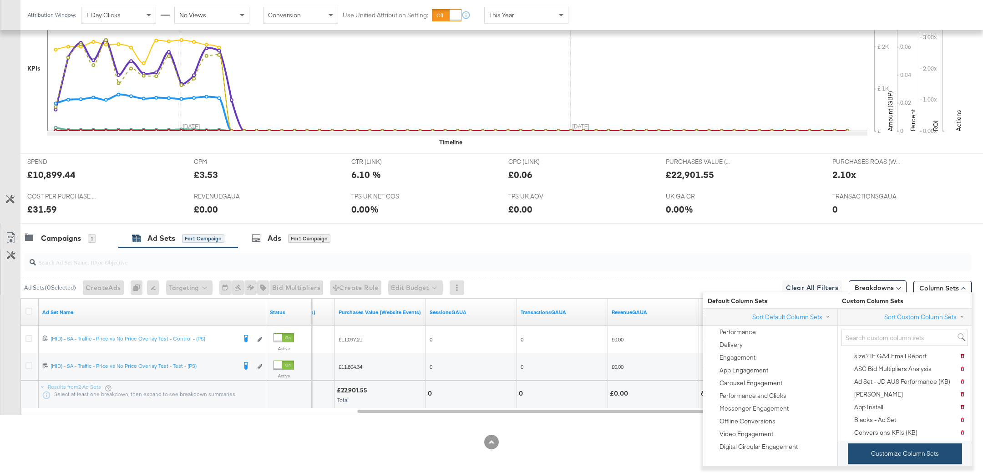
click at [859, 448] on button "Customize Column Sets" at bounding box center [905, 453] width 114 height 20
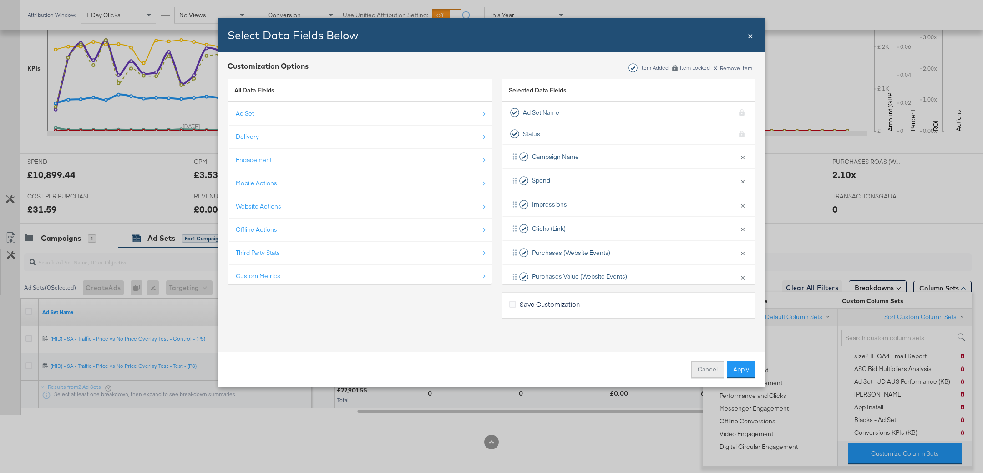
click at [705, 368] on button "Cancel" at bounding box center [707, 369] width 33 height 16
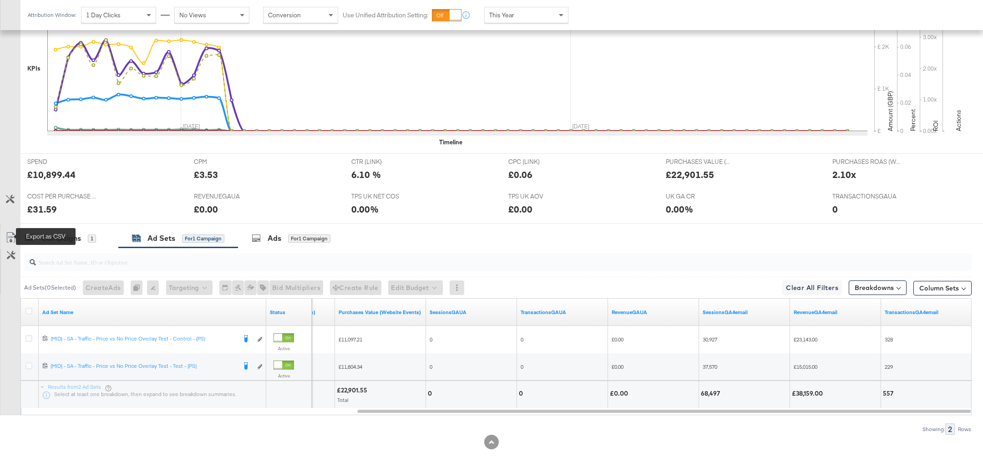
click at [11, 236] on icon at bounding box center [10, 237] width 11 height 11
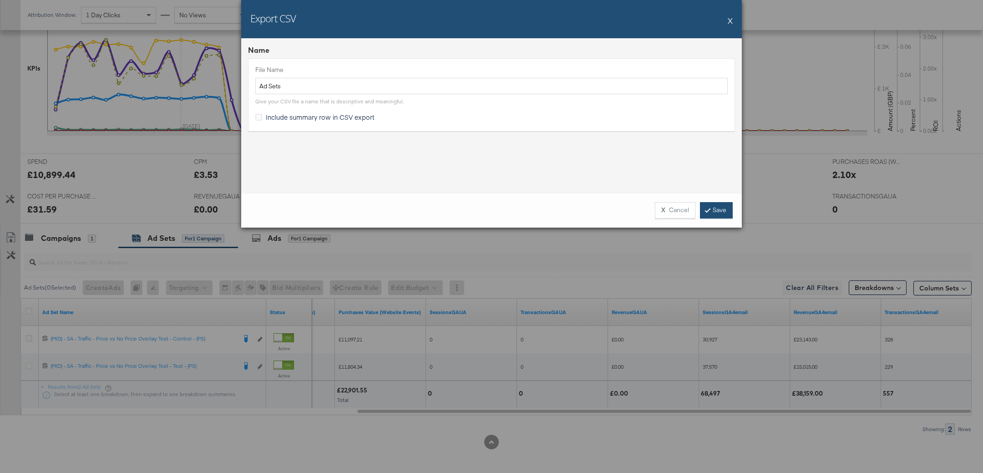
click at [707, 213] on link "Save" at bounding box center [716, 210] width 33 height 16
